Goal: Entertainment & Leisure: Browse casually

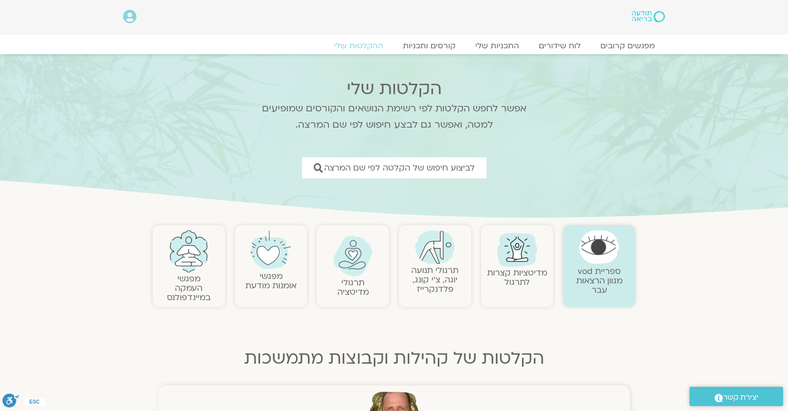
click at [135, 18] on icon at bounding box center [129, 17] width 13 height 14
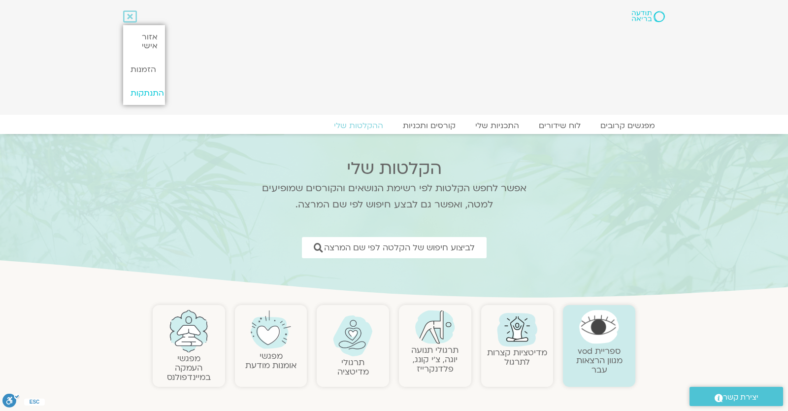
click at [147, 91] on link "התנתקות" at bounding box center [143, 93] width 41 height 24
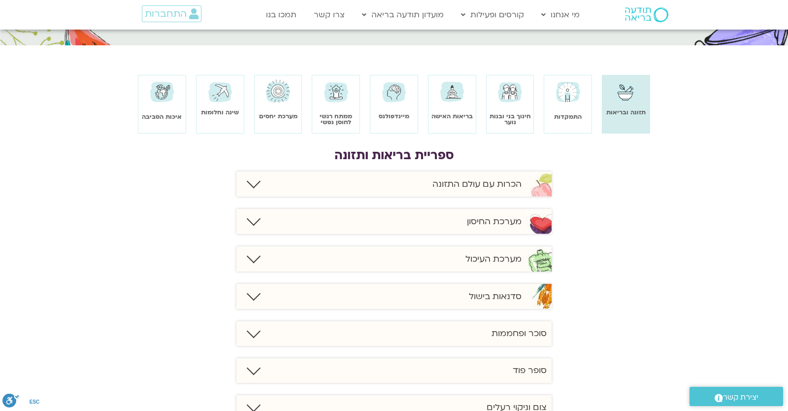
scroll to position [86, 0]
click at [365, 190] on div "הכרות עם עולם התזונה" at bounding box center [393, 183] width 315 height 25
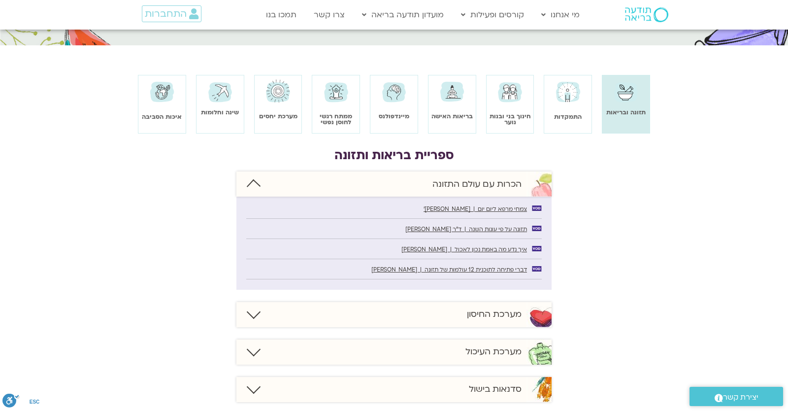
click at [446, 311] on div "מערכת החיסון" at bounding box center [393, 314] width 315 height 25
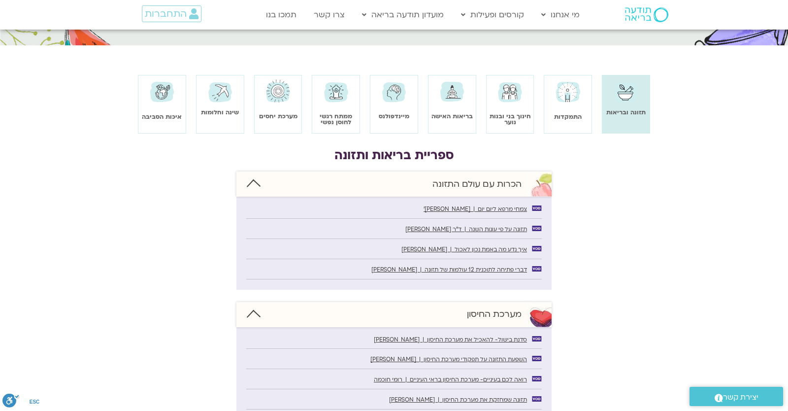
click at [434, 311] on div "מערכת החיסון" at bounding box center [393, 314] width 315 height 25
